Goal: Information Seeking & Learning: Learn about a topic

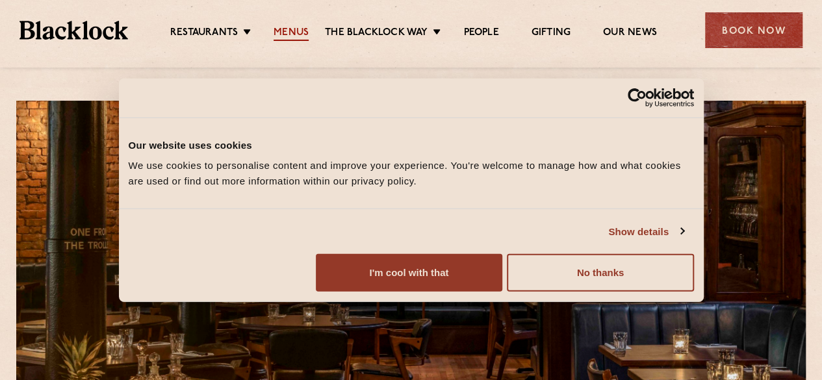
click at [285, 32] on link "Menus" at bounding box center [291, 34] width 35 height 14
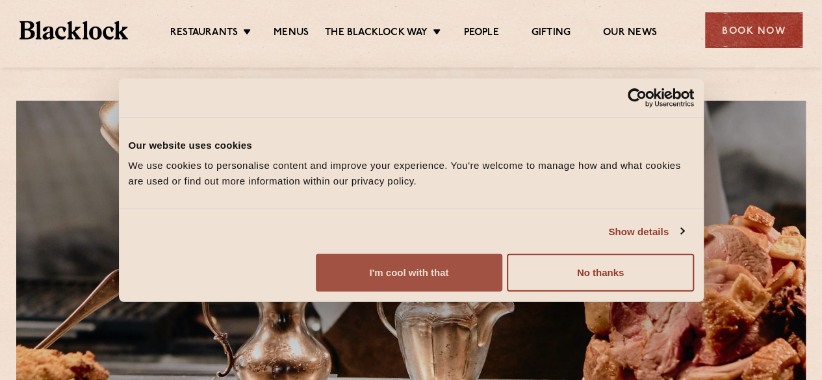
click at [502, 281] on button "I'm cool with that" at bounding box center [409, 273] width 186 height 38
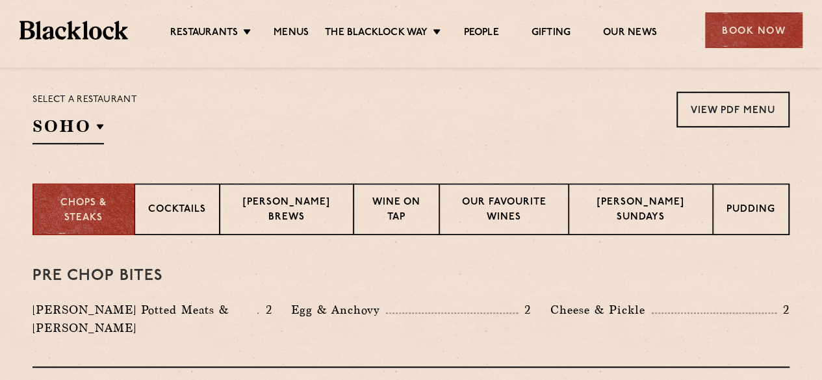
scroll to position [465, 0]
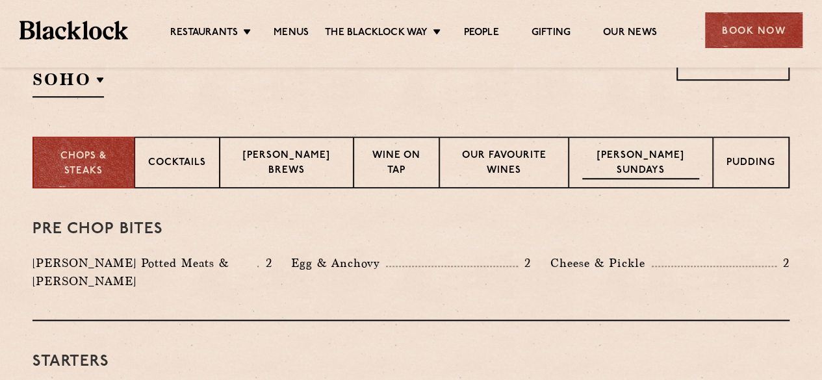
click at [647, 149] on p "Blacklock Sundays" at bounding box center [640, 164] width 117 height 31
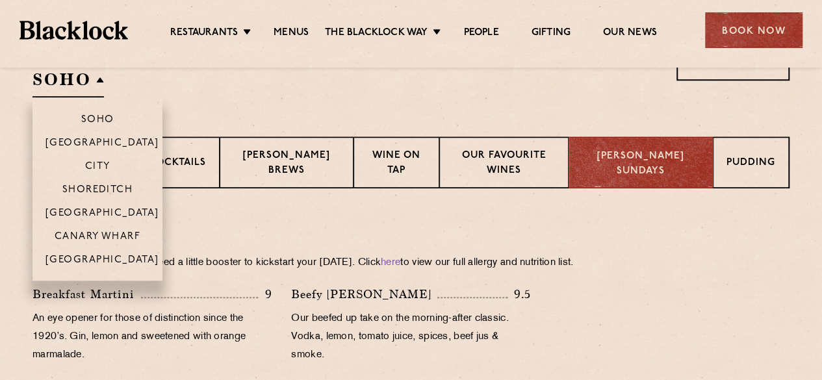
click at [94, 80] on h2 "SOHO" at bounding box center [67, 82] width 71 height 29
click at [101, 258] on p "[GEOGRAPHIC_DATA]" at bounding box center [102, 261] width 114 height 13
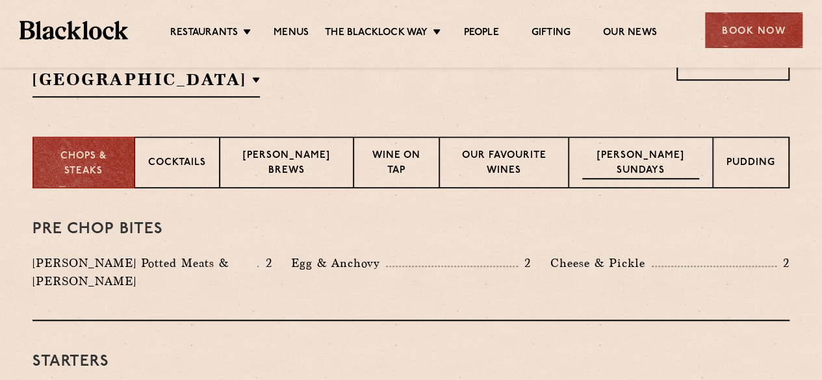
click at [662, 147] on div "Blacklock Sundays" at bounding box center [641, 162] width 144 height 52
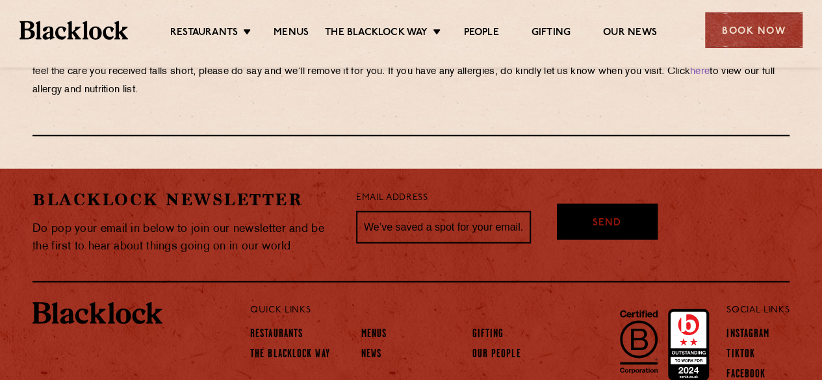
scroll to position [1582, 0]
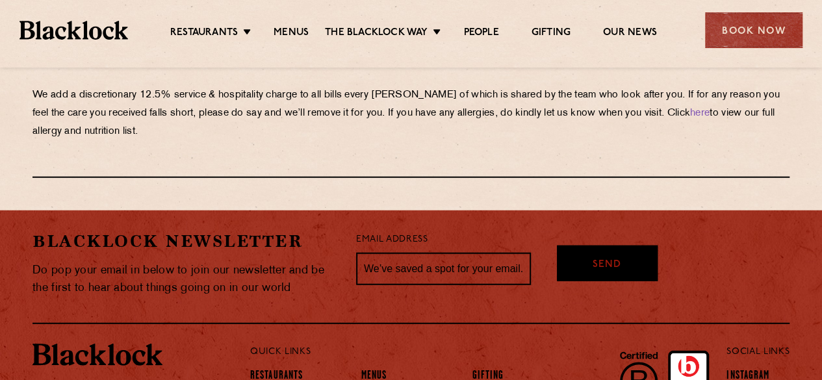
drag, startPoint x: 669, startPoint y: 283, endPoint x: 578, endPoint y: 141, distance: 168.5
